Goal: Transaction & Acquisition: Purchase product/service

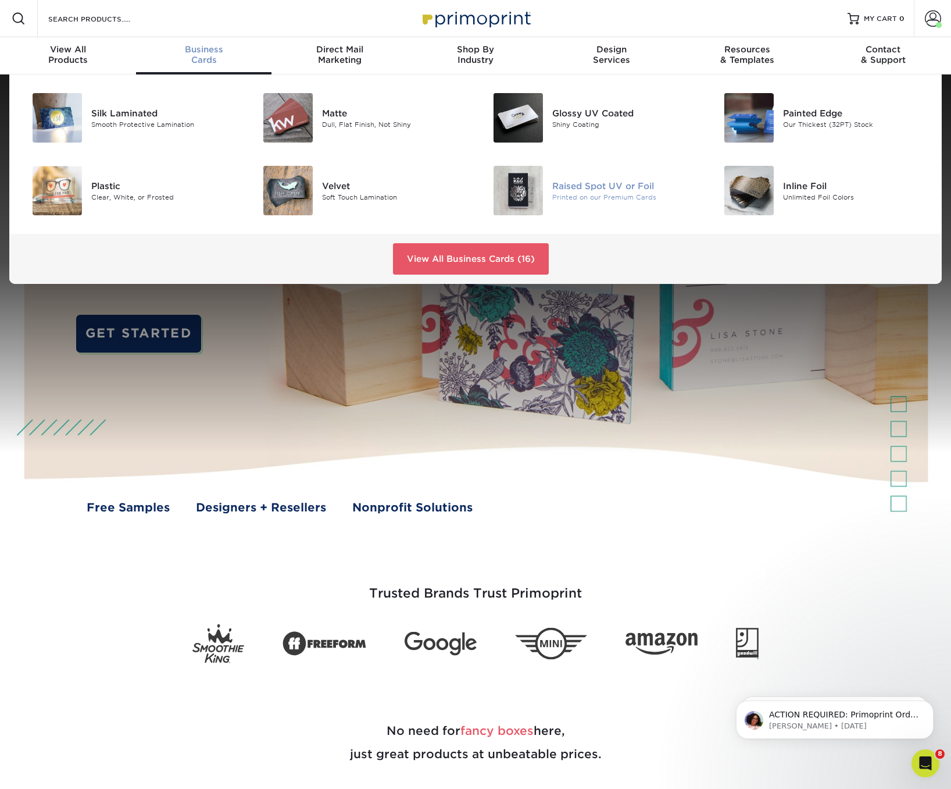
click at [554, 189] on div "Raised Spot UV or Foil" at bounding box center [624, 185] width 145 height 13
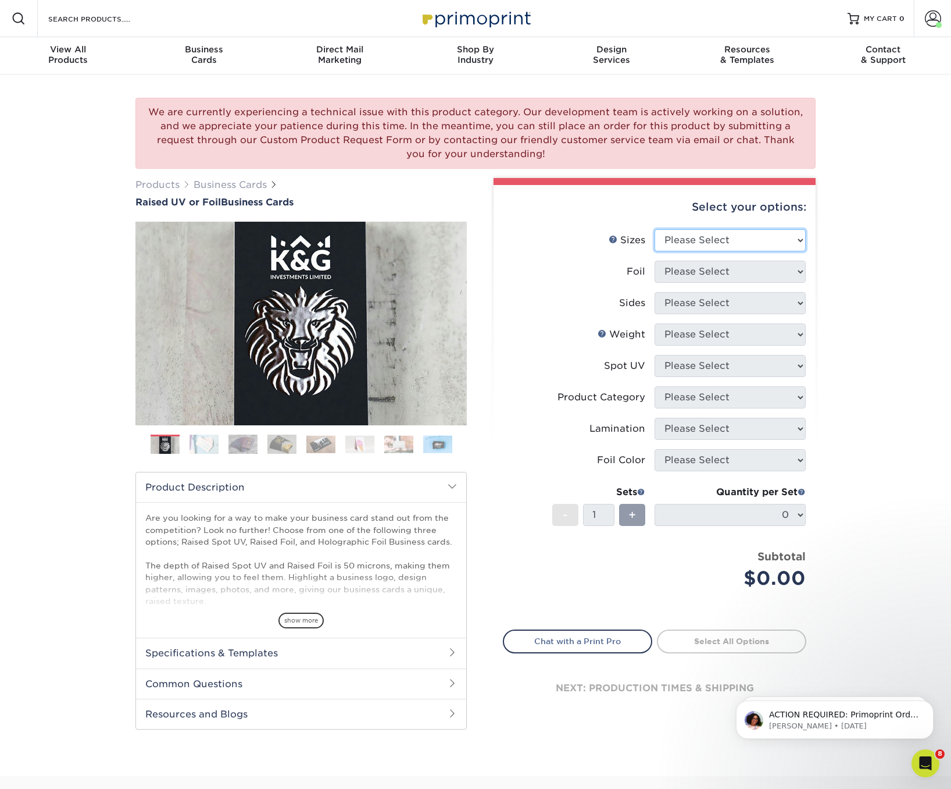
click at [737, 235] on select "Please Select 2" x 3.5" - Standard" at bounding box center [730, 240] width 151 height 22
select select "2.00x3.50"
click at [655, 229] on select "Please Select 2" x 3.5" - Standard" at bounding box center [730, 240] width 151 height 22
click at [722, 268] on select "Please Select No Yes" at bounding box center [730, 272] width 151 height 22
select select "0"
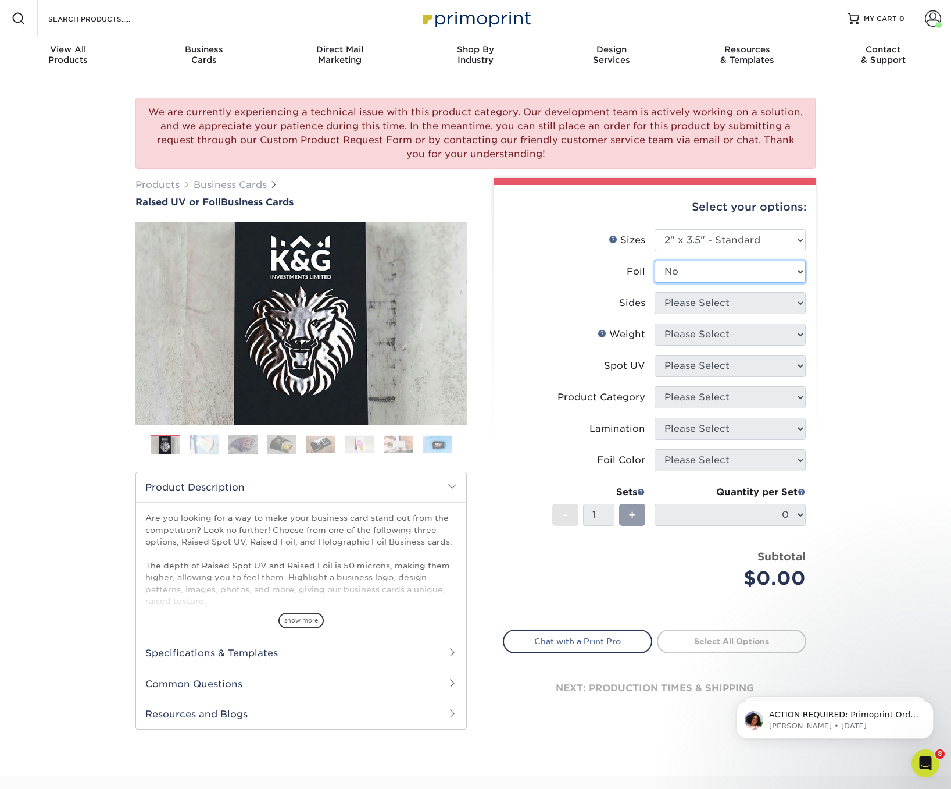
click at [655, 261] on select "Please Select No Yes" at bounding box center [730, 272] width 151 height 22
click at [705, 300] on select "Please Select Print Both Sides Print Front Only" at bounding box center [730, 303] width 151 height 22
select select "32d3c223-f82c-492b-b915-ba065a00862f"
click at [655, 292] on select "Please Select Print Both Sides Print Front Only" at bounding box center [730, 303] width 151 height 22
click at [727, 333] on select "Please Select 16PT" at bounding box center [730, 334] width 151 height 22
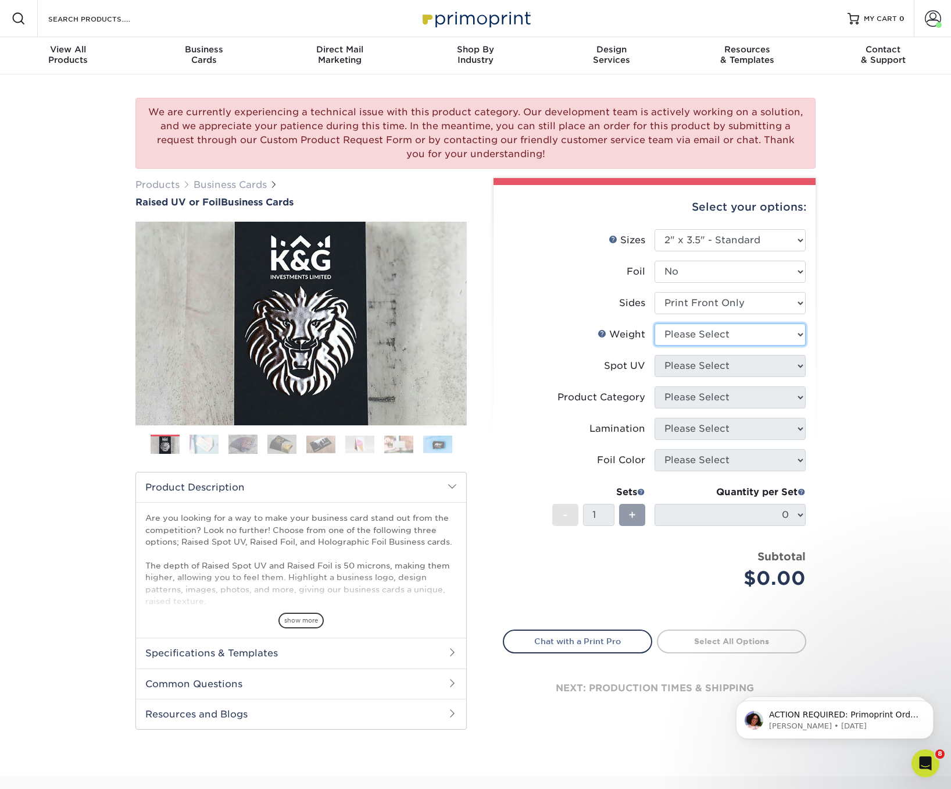
select select "16PT"
click at [655, 323] on select "Please Select 16PT" at bounding box center [730, 334] width 151 height 22
click at [714, 361] on select "Please Select No Spot UV Front Only" at bounding box center [730, 366] width 151 height 22
select select "1"
click at [655, 355] on select "Please Select No Spot UV Front Only" at bounding box center [730, 366] width 151 height 22
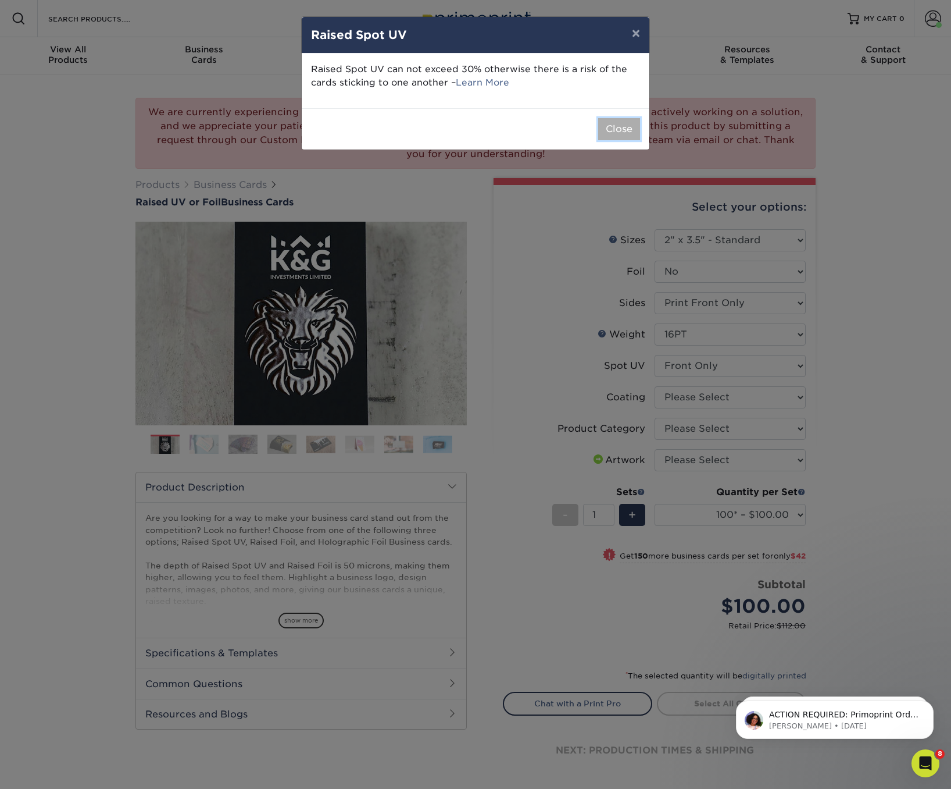
click at [633, 129] on button "Close" at bounding box center [619, 129] width 42 height 22
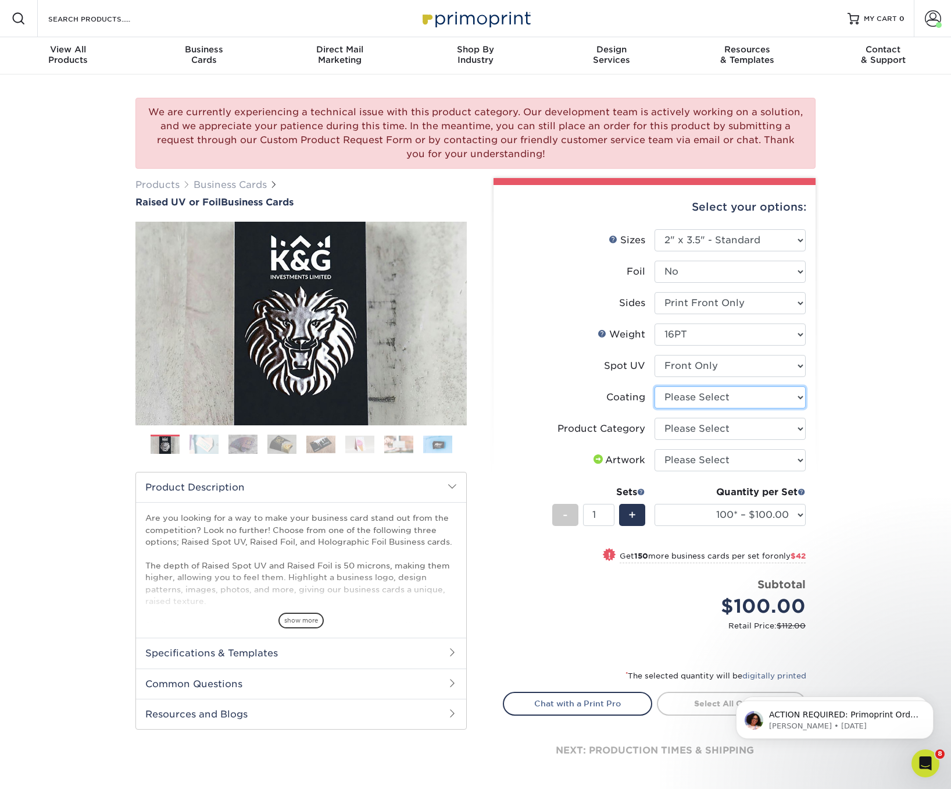
click at [778, 397] on select at bounding box center [730, 397] width 151 height 22
select select "3e7618de-abca-4bda-9f97-8b9129e913d8"
click at [655, 386] on select at bounding box center [730, 397] width 151 height 22
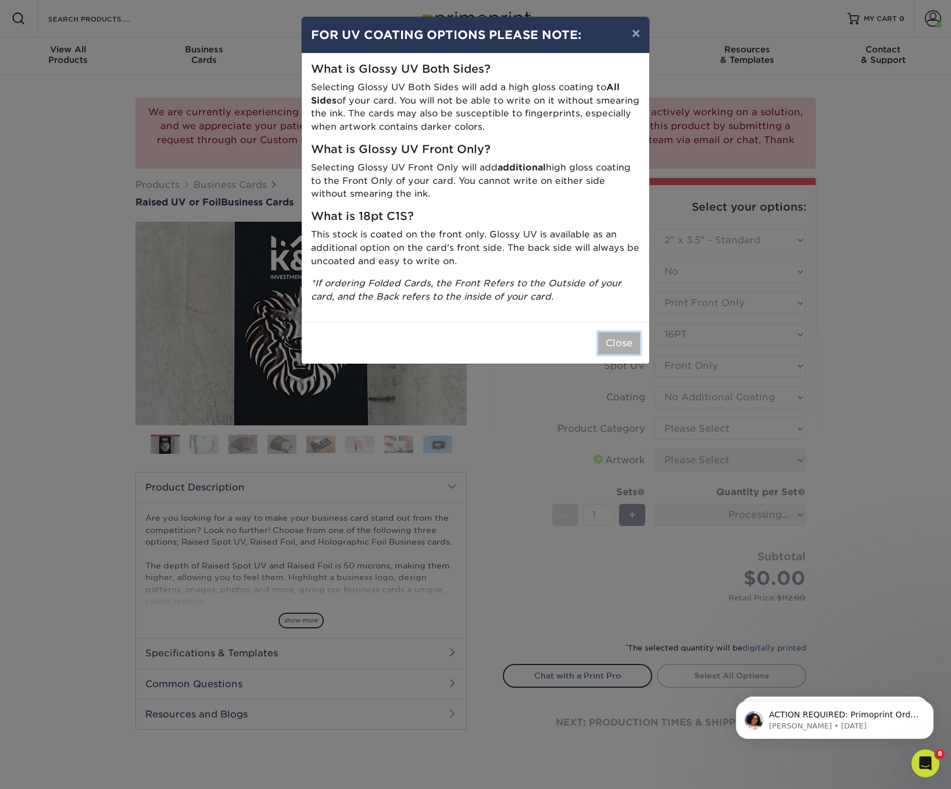
click at [620, 340] on button "Close" at bounding box center [619, 343] width 42 height 22
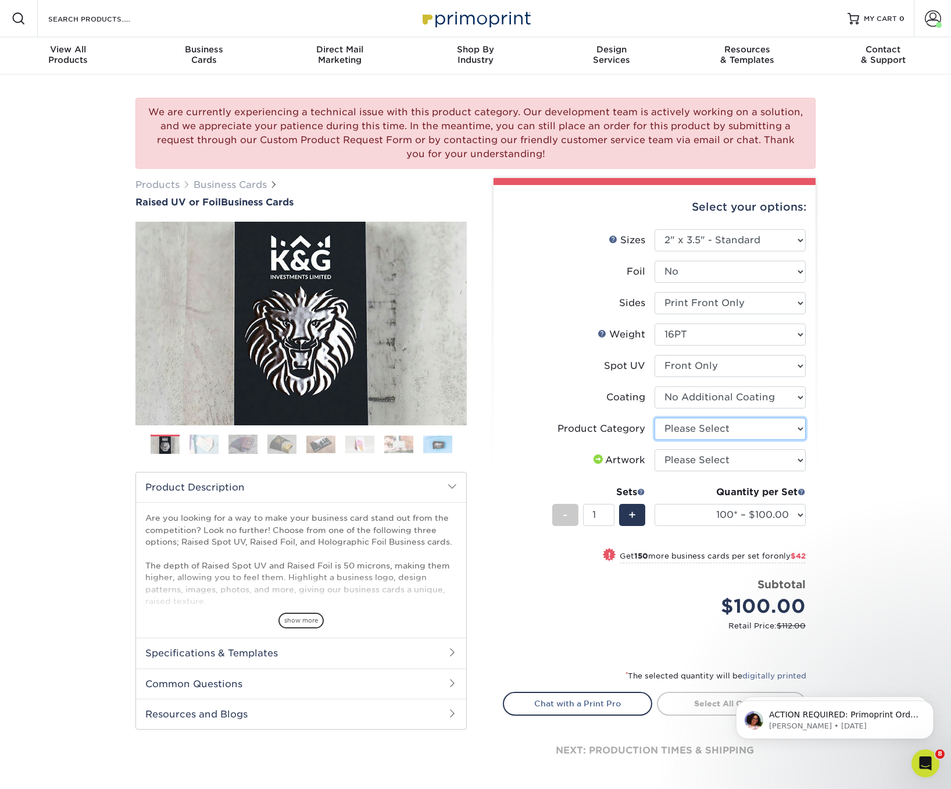
click at [724, 430] on select "Please Select Business Cards" at bounding box center [730, 429] width 151 height 22
select select "3b5148f1-0588-4f88-a218-97bcfdce65c1"
click at [655, 418] on select "Please Select Business Cards" at bounding box center [730, 429] width 151 height 22
click at [723, 458] on select "Please Select I will upload files I need a design - $100" at bounding box center [730, 460] width 151 height 22
select select "upload"
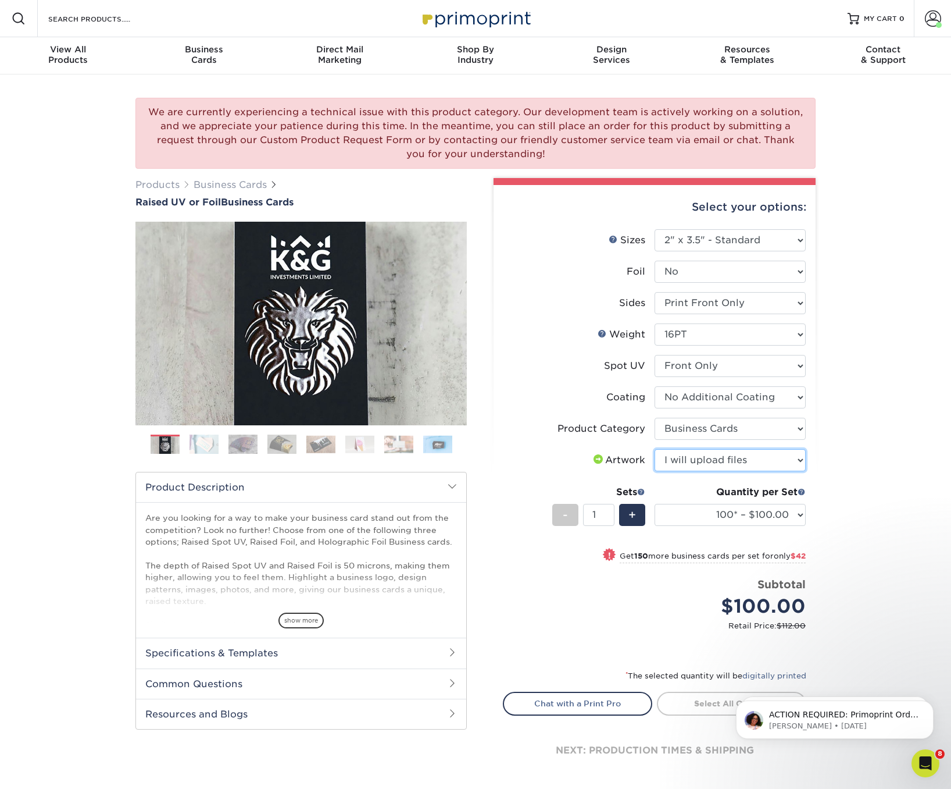
click at [655, 449] on select "Please Select I will upload files I need a design - $100" at bounding box center [730, 460] width 151 height 22
click at [201, 443] on img at bounding box center [204, 444] width 29 height 20
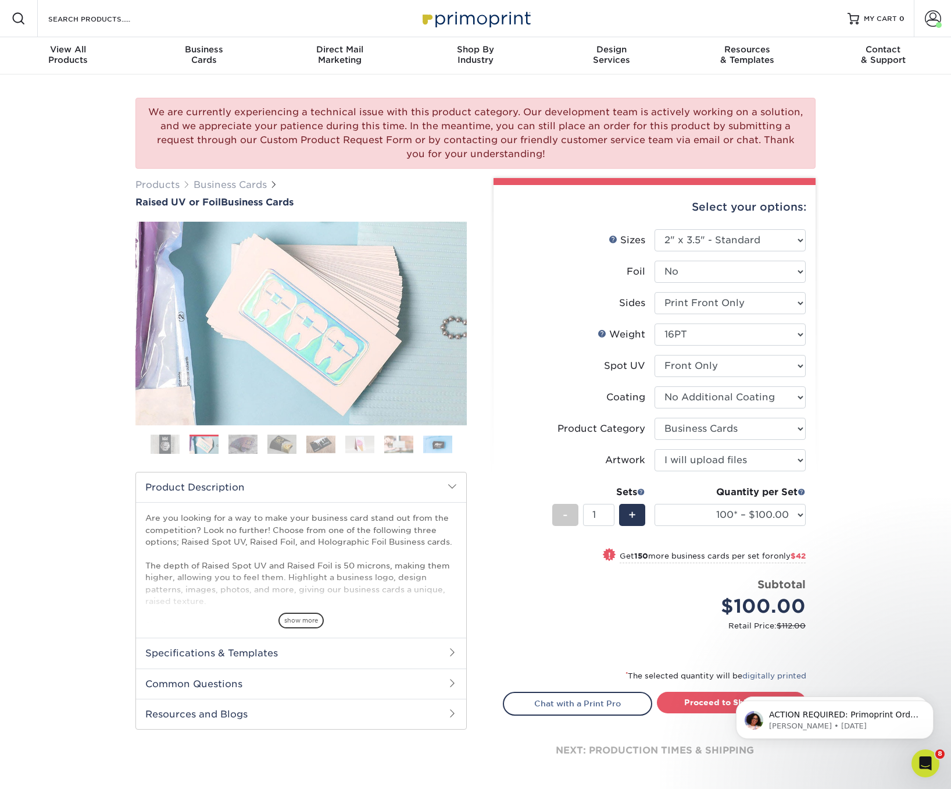
drag, startPoint x: 234, startPoint y: 450, endPoint x: 256, endPoint y: 443, distance: 23.7
click at [234, 450] on img at bounding box center [243, 444] width 29 height 20
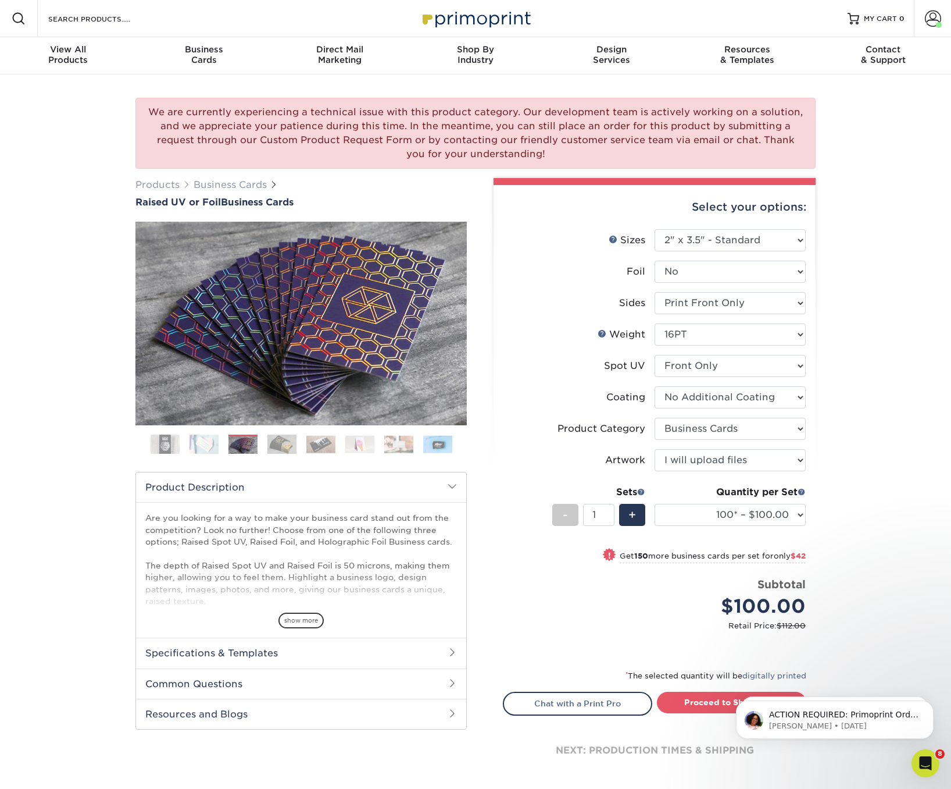
click at [433, 441] on img at bounding box center [437, 444] width 29 height 18
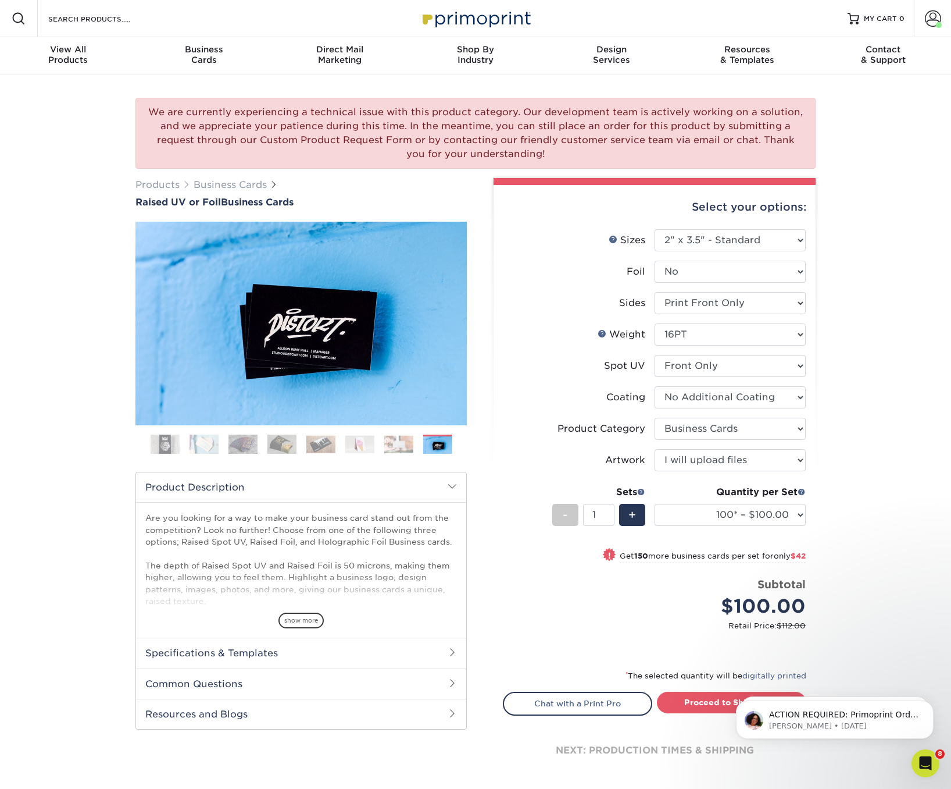
click at [414, 441] on ol at bounding box center [301, 448] width 331 height 28
click at [383, 445] on ol at bounding box center [301, 448] width 331 height 28
click at [311, 444] on img at bounding box center [320, 444] width 29 height 18
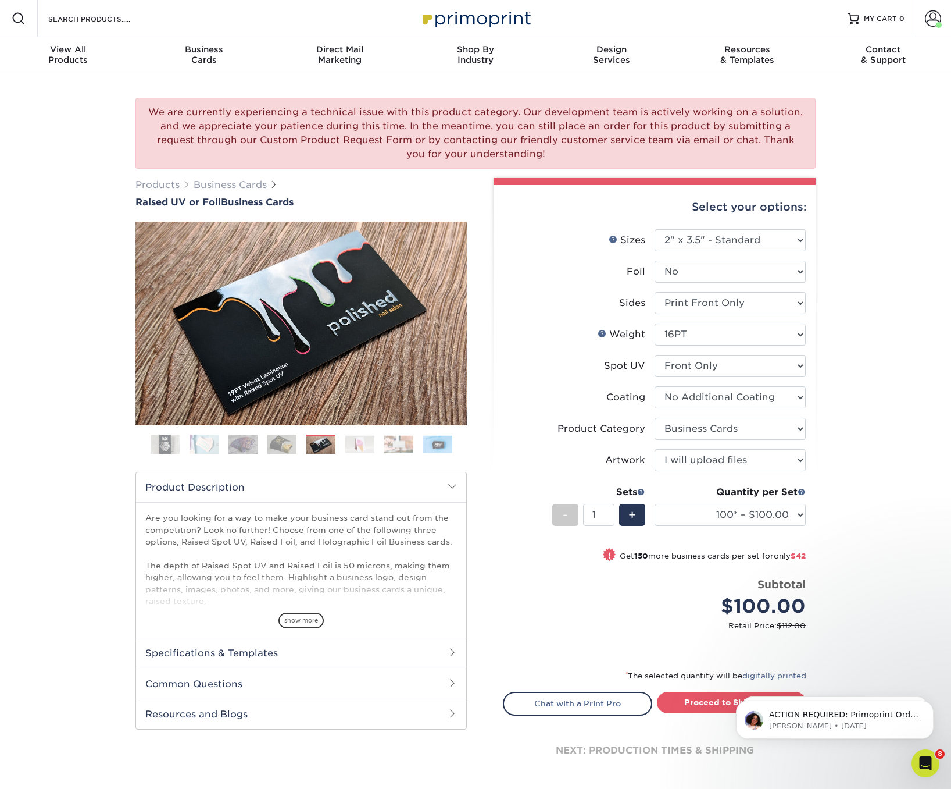
click at [352, 442] on img at bounding box center [359, 444] width 29 height 18
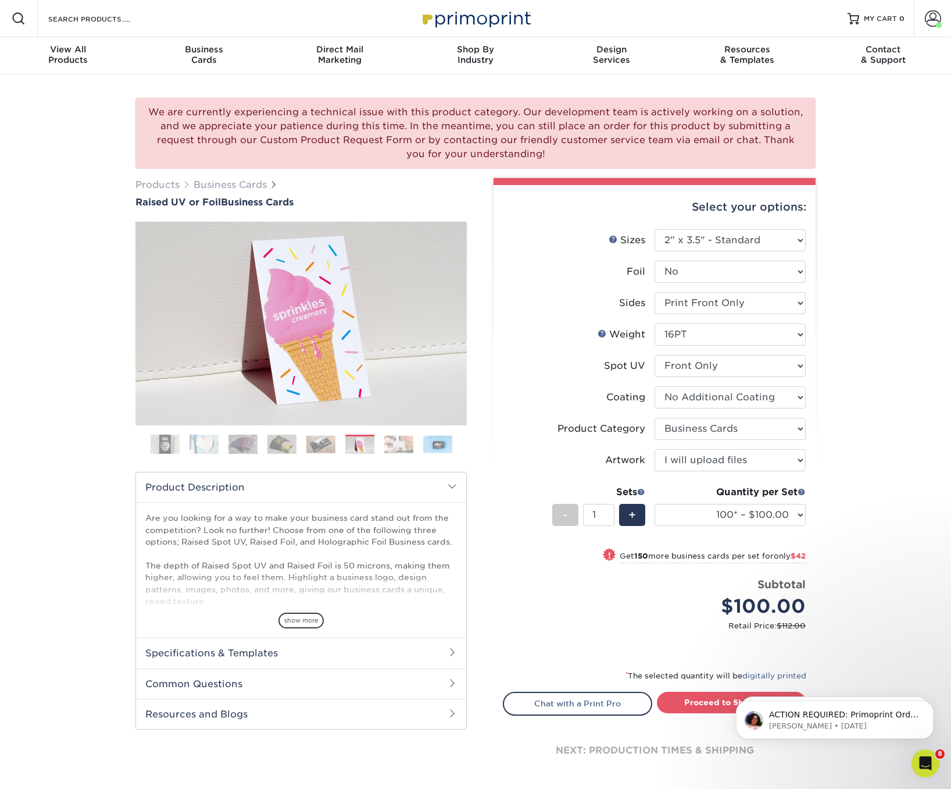
click at [402, 441] on img at bounding box center [398, 444] width 29 height 18
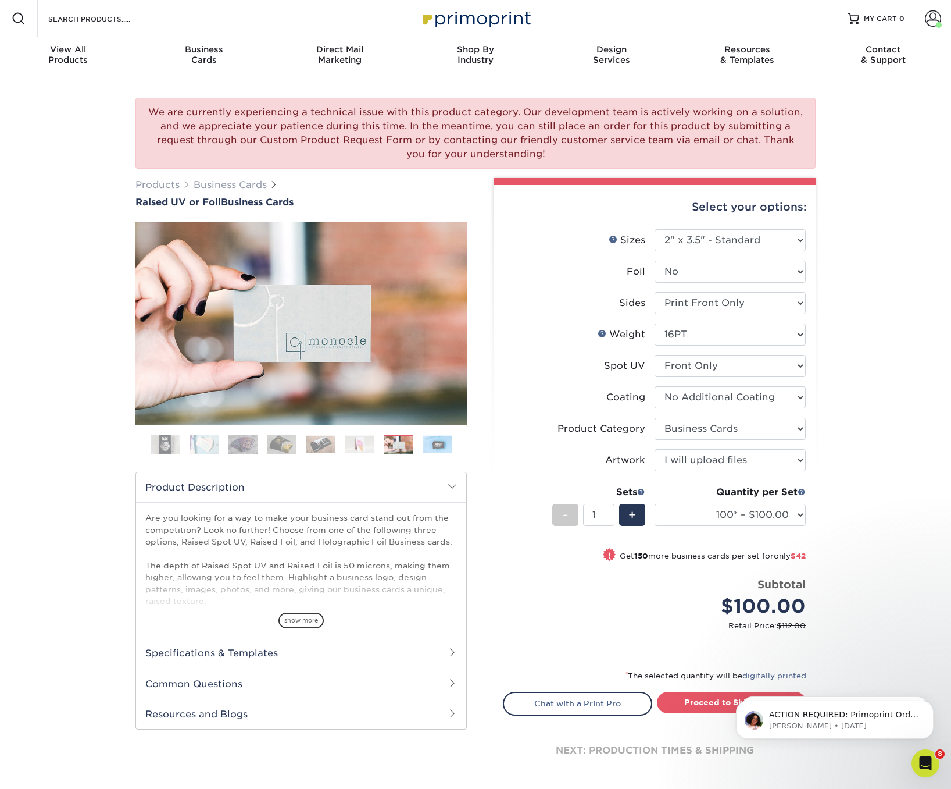
click at [291, 444] on img at bounding box center [282, 444] width 29 height 20
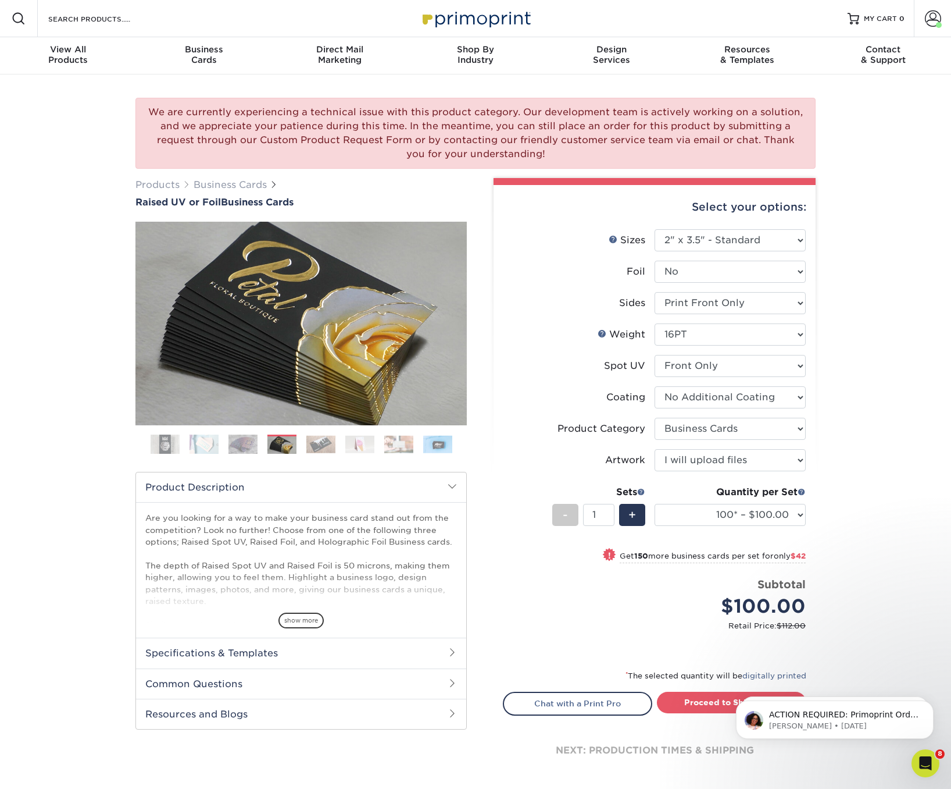
click at [244, 443] on img at bounding box center [243, 444] width 29 height 20
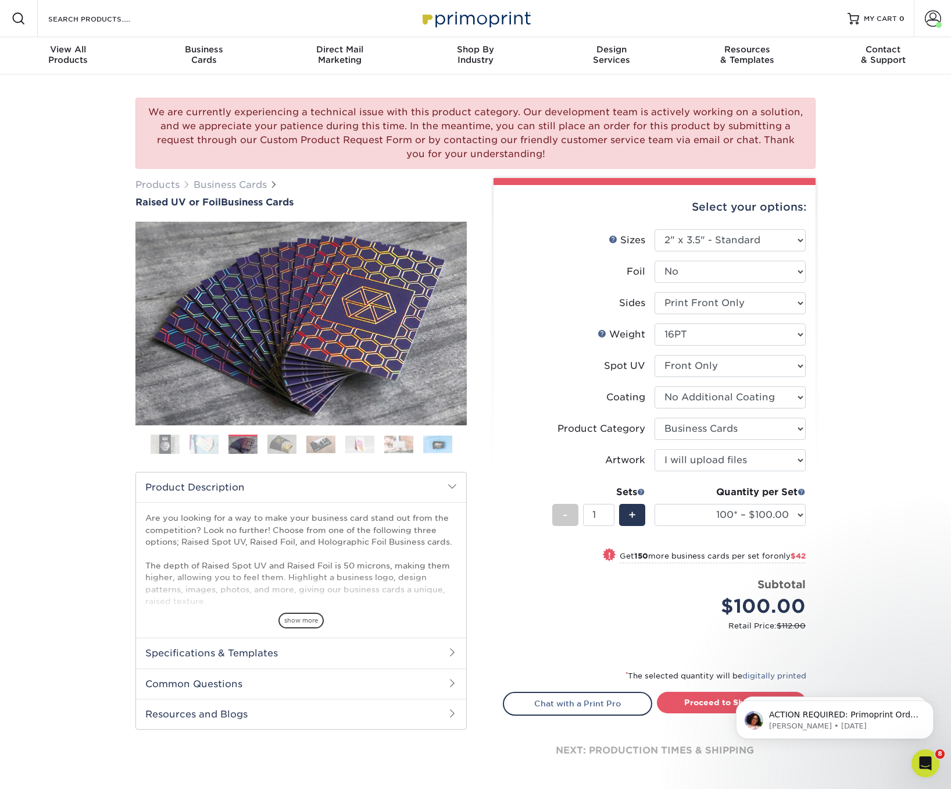
click at [202, 444] on img at bounding box center [204, 444] width 29 height 20
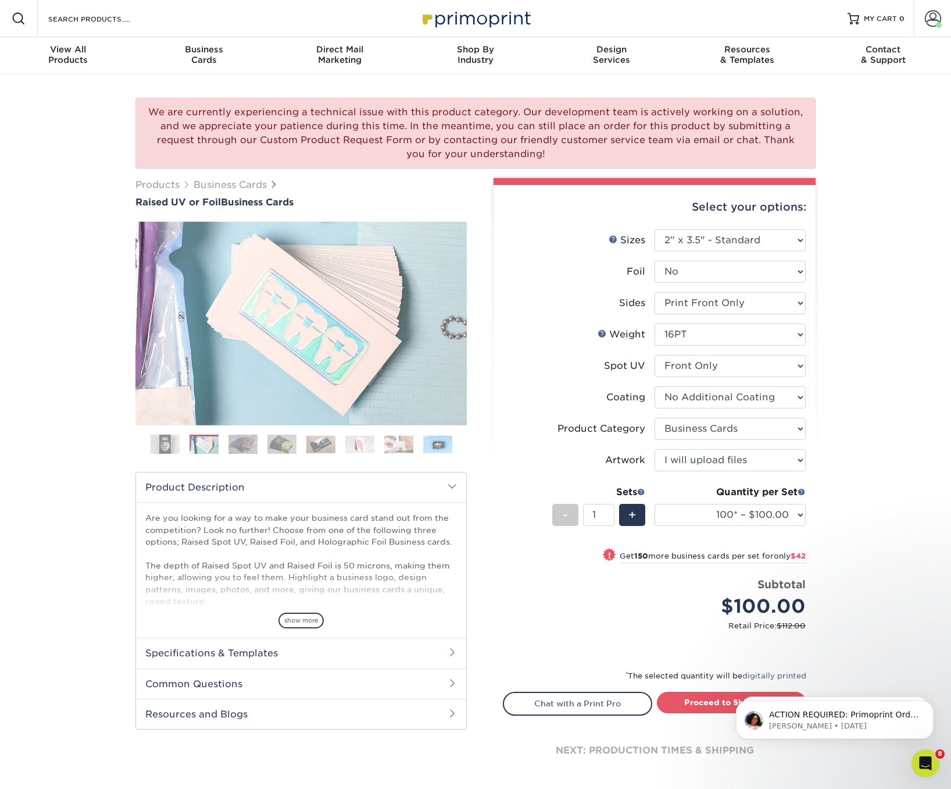
click at [163, 442] on img at bounding box center [165, 444] width 29 height 29
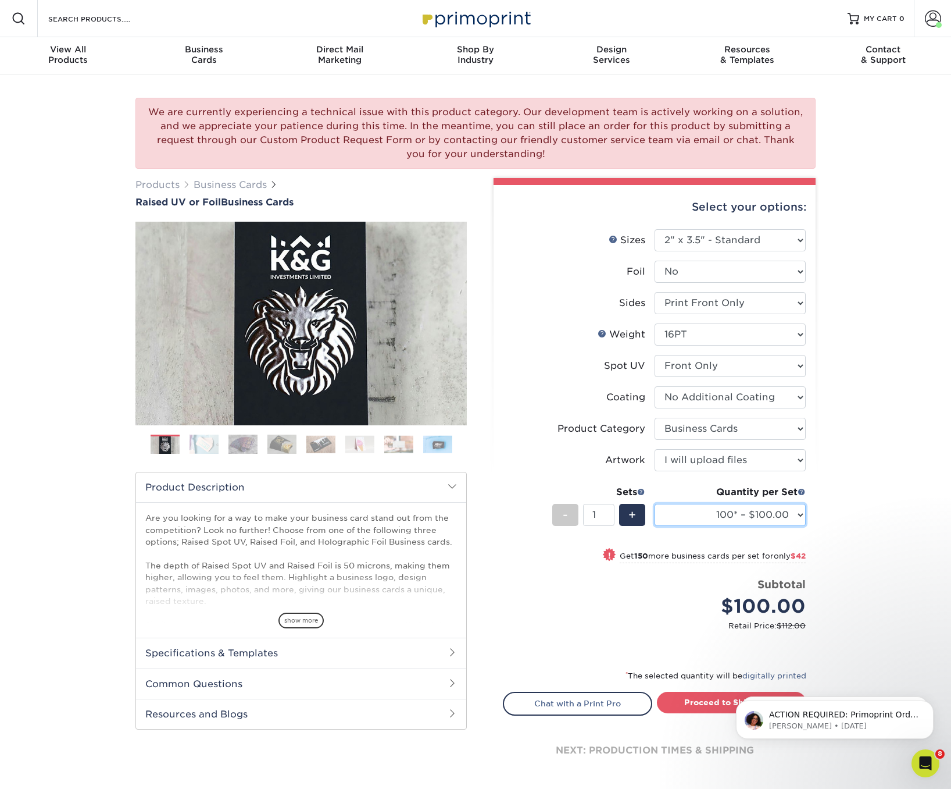
click at [800, 514] on select "100* – $100.00 250* – $142.00 500* – $192.00" at bounding box center [730, 515] width 151 height 22
click at [801, 514] on select "100* – $100.00 250* – $142.00 500* – $192.00" at bounding box center [730, 515] width 151 height 22
select select "500* – $192.00"
click at [655, 504] on select "100* – $100.00 250* – $142.00 500* – $192.00" at bounding box center [730, 515] width 151 height 22
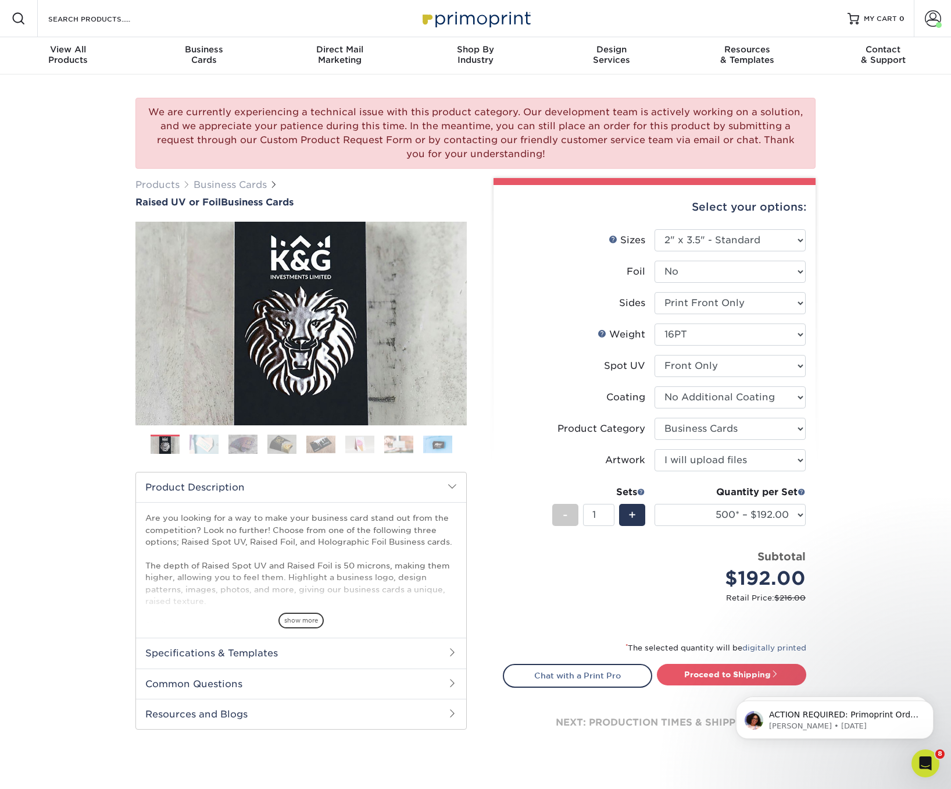
click at [849, 458] on div "We are currently experiencing a technical issue with this product category. Our…" at bounding box center [475, 436] width 951 height 725
